Goal: Navigation & Orientation: Find specific page/section

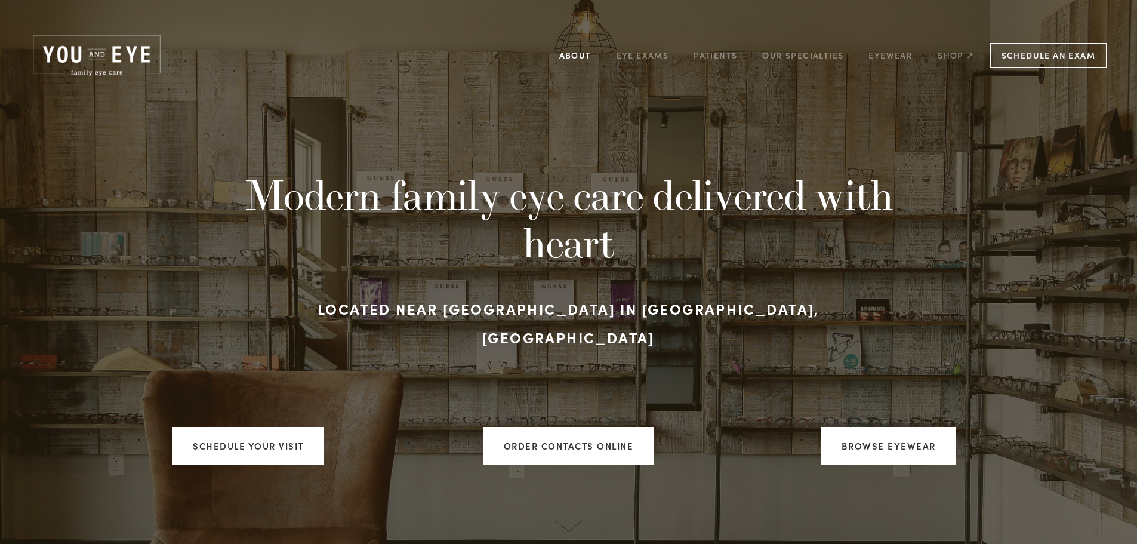
click at [586, 46] on link "About" at bounding box center [575, 55] width 32 height 19
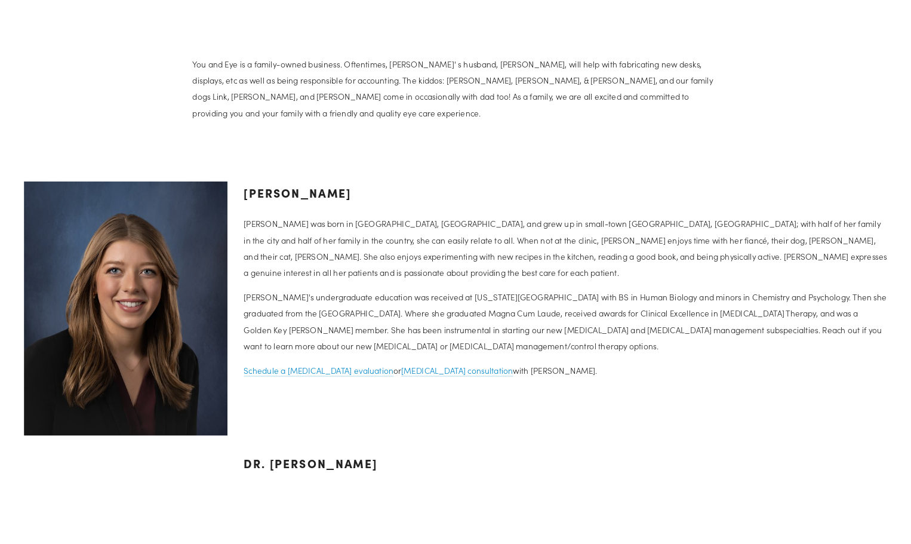
scroll to position [1198, 0]
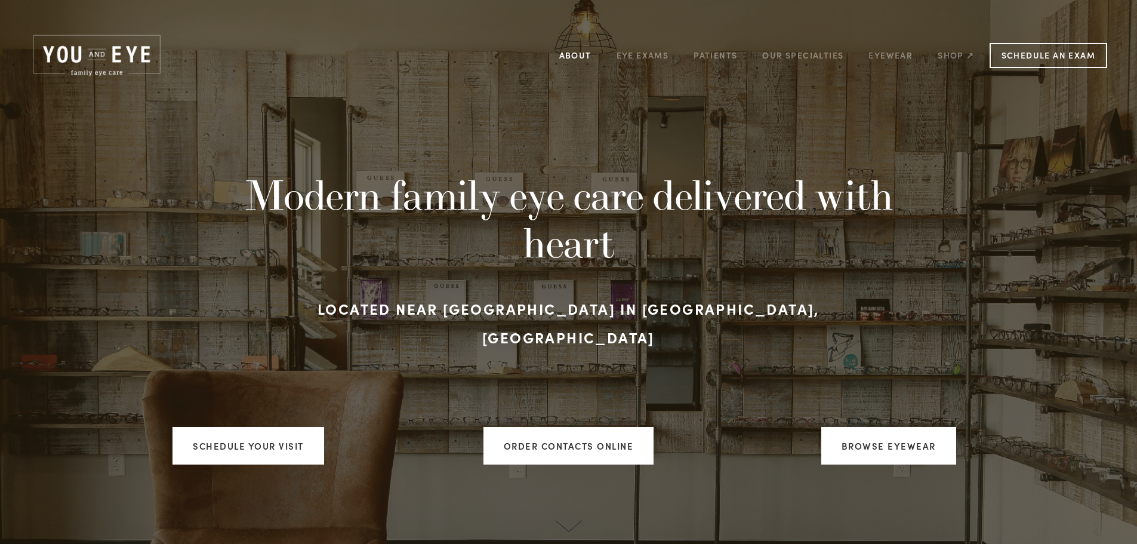
click at [585, 51] on link "About" at bounding box center [575, 55] width 32 height 19
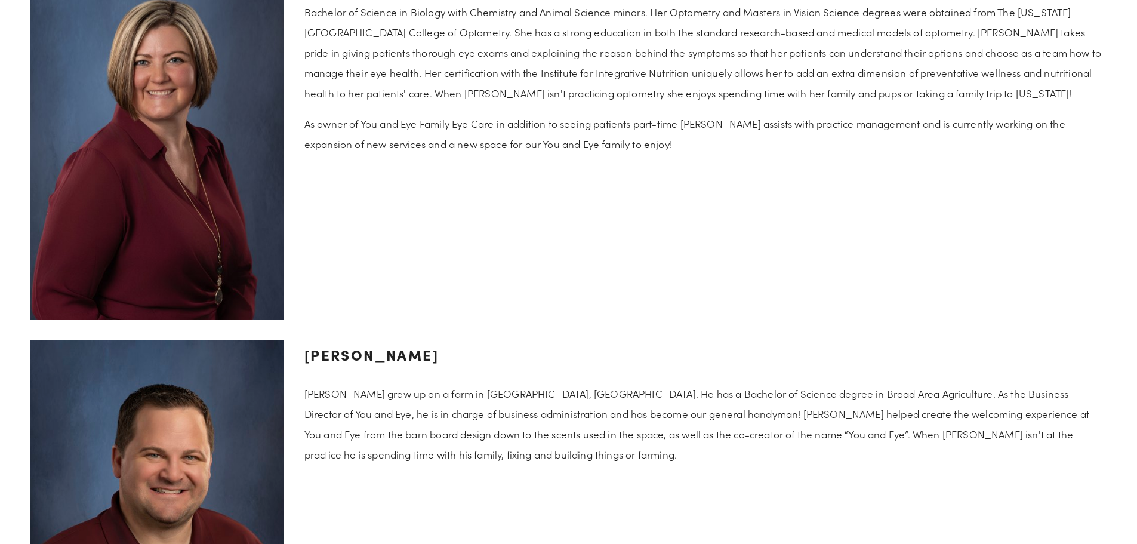
scroll to position [2030, 0]
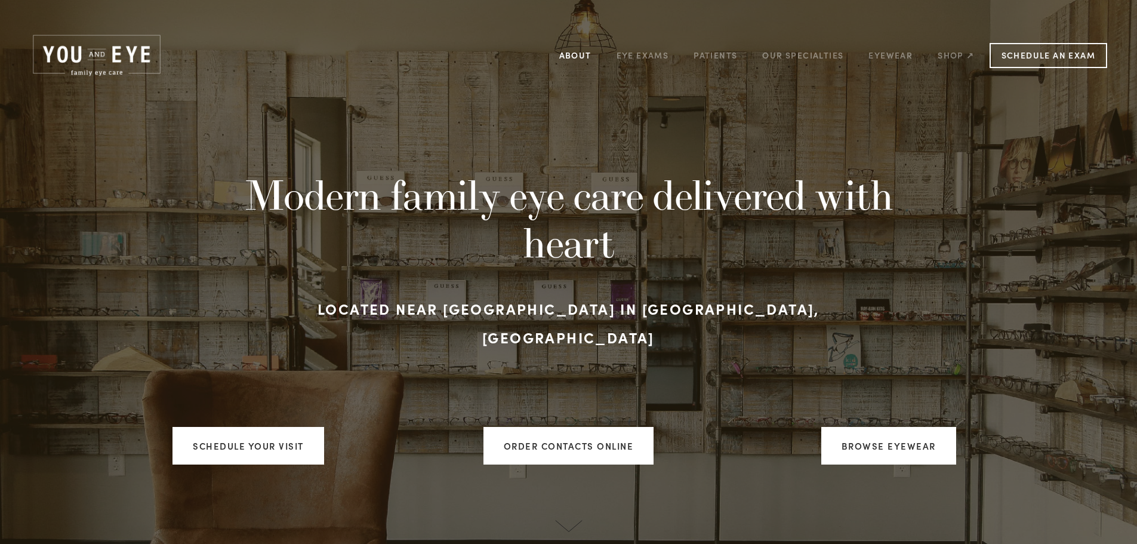
click at [581, 52] on link "About" at bounding box center [575, 55] width 32 height 19
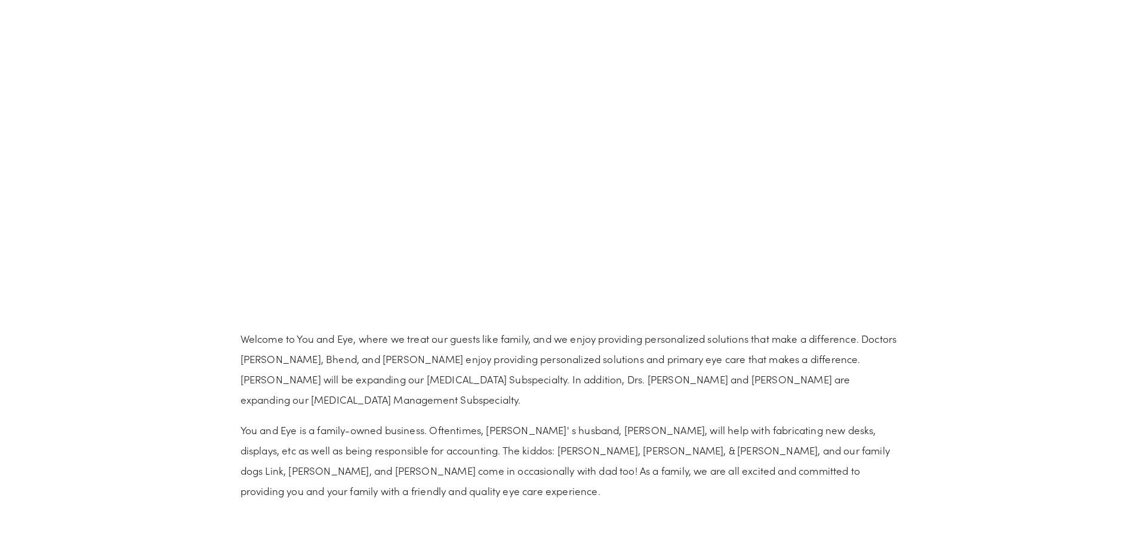
scroll to position [1134, 0]
